Goal: Check status: Check status

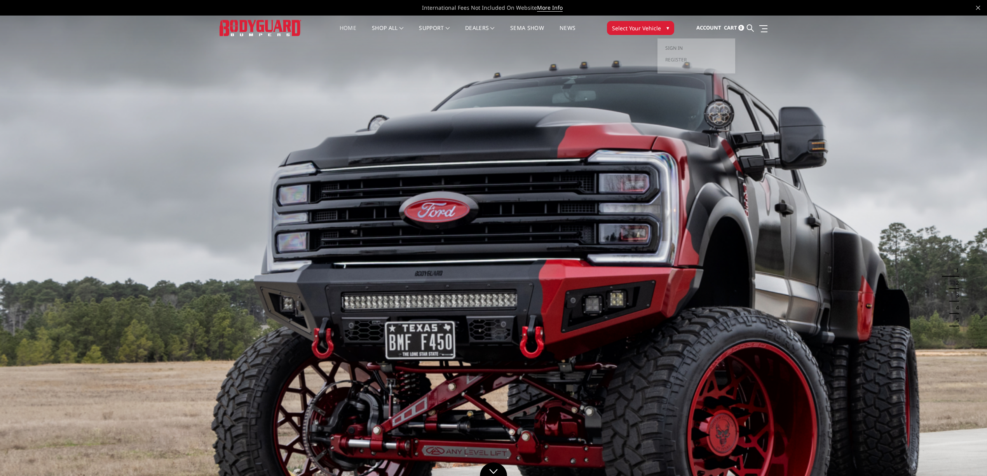
click at [670, 45] on span "Sign in" at bounding box center [673, 48] width 17 height 7
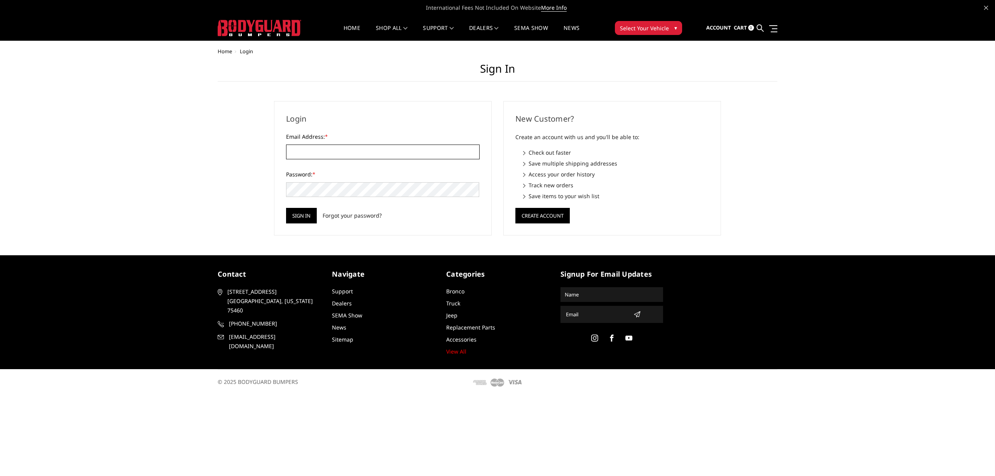
type input "[EMAIL_ADDRESS][DOMAIN_NAME]"
click at [296, 215] on input "Sign in" at bounding box center [301, 216] width 31 height 16
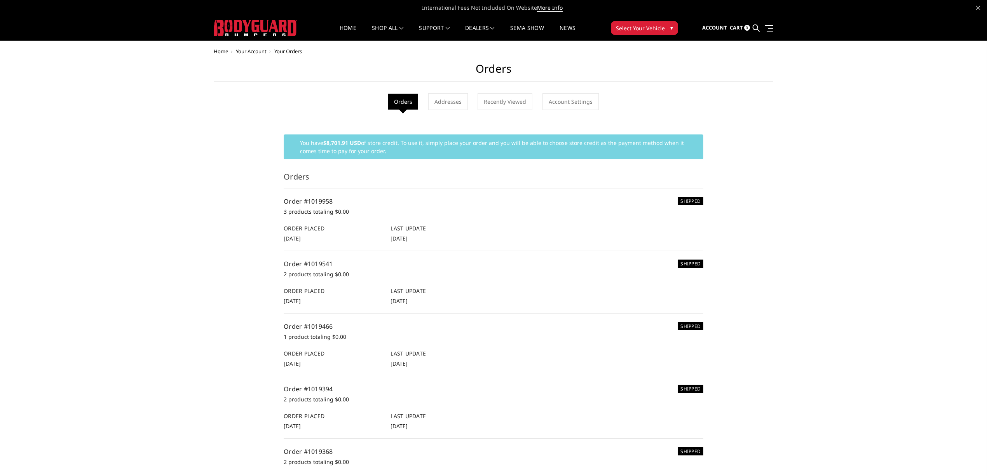
drag, startPoint x: 677, startPoint y: 201, endPoint x: 447, endPoint y: 209, distance: 230.2
click at [652, 204] on h5 "Order #1019958" at bounding box center [494, 201] width 420 height 9
click at [291, 206] on link "Order #1019958" at bounding box center [308, 201] width 49 height 9
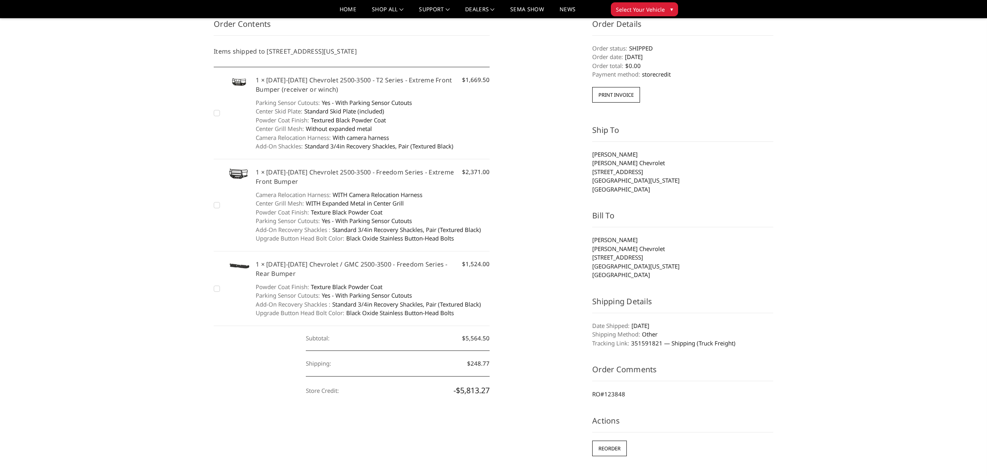
scroll to position [103, 0]
click at [328, 258] on h5 "1 × [DATE]-[DATE] Chevrolet / GMC 2500-3500 - Freedom Series - Rear Bumper" at bounding box center [373, 266] width 234 height 19
